Goal: Task Accomplishment & Management: Manage account settings

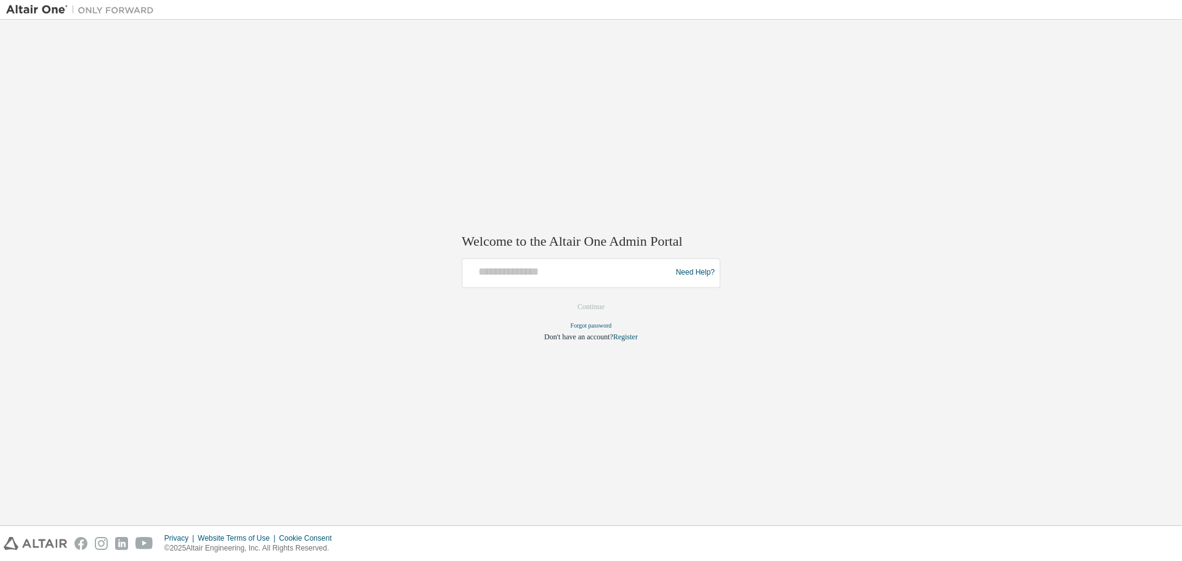
click at [596, 281] on div at bounding box center [568, 272] width 202 height 23
click at [572, 283] on div at bounding box center [568, 272] width 202 height 23
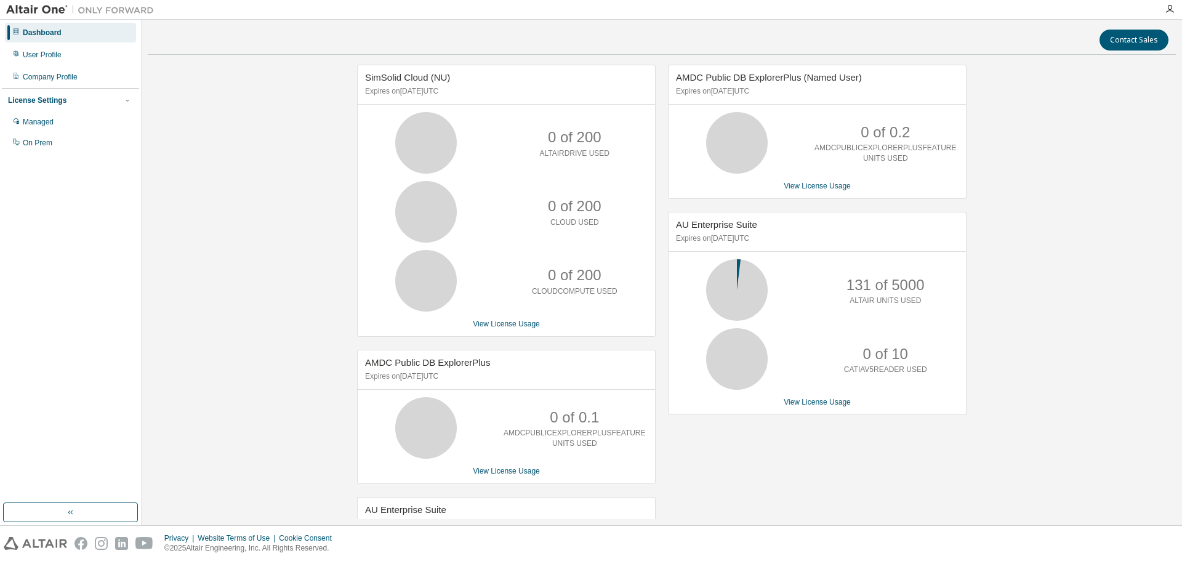
click at [63, 118] on div "Managed" at bounding box center [70, 122] width 131 height 20
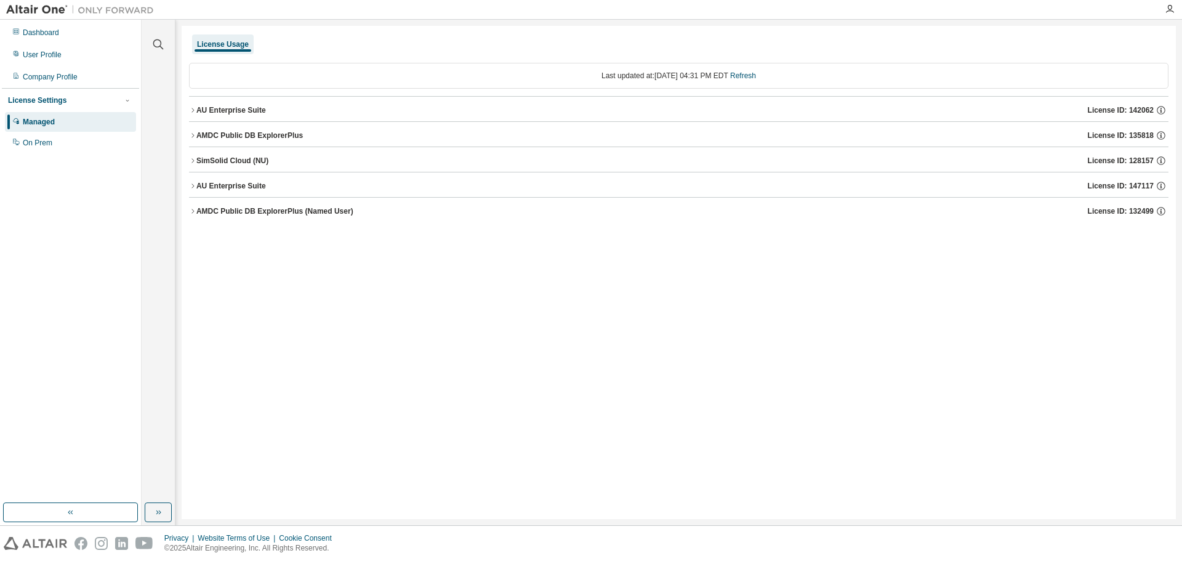
click at [60, 49] on div "User Profile" at bounding box center [70, 55] width 131 height 20
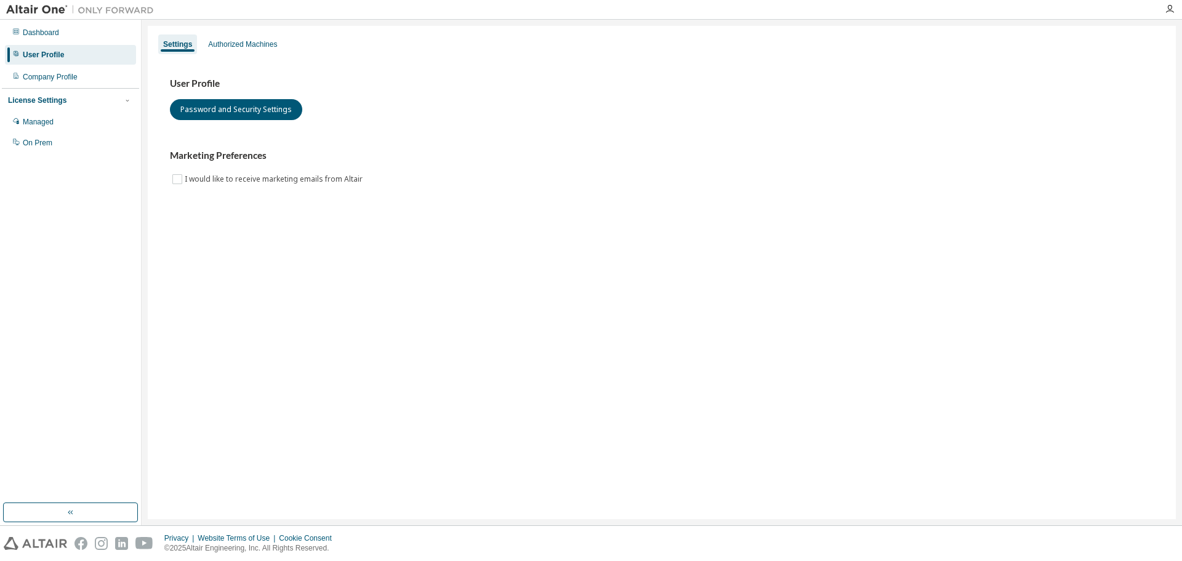
click at [223, 42] on div "Authorized Machines" at bounding box center [242, 44] width 69 height 10
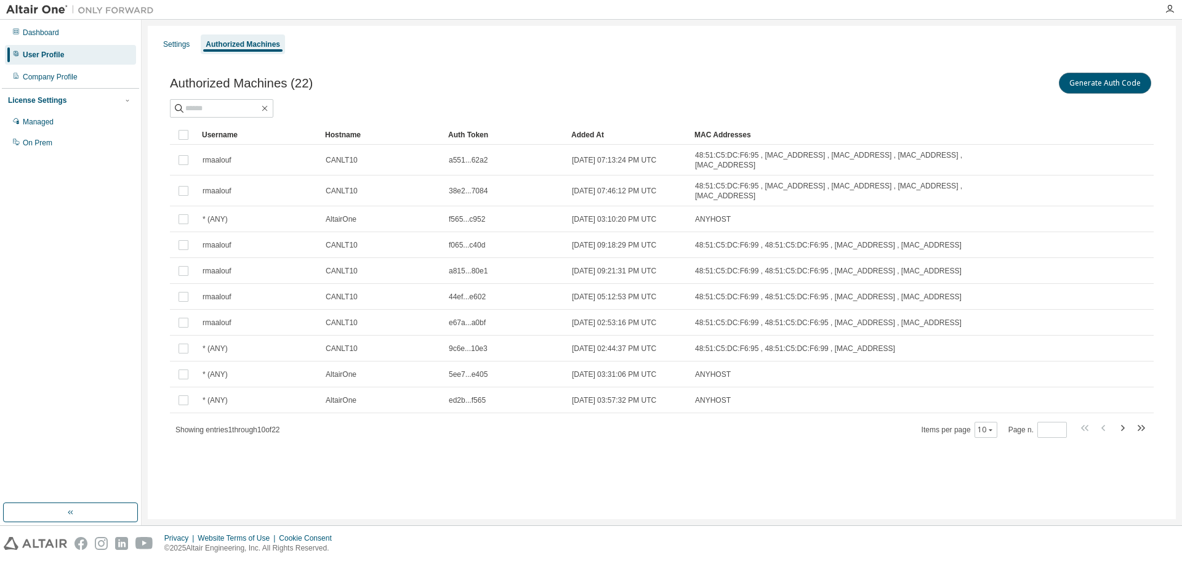
click at [1102, 81] on button "Generate Auth Code" at bounding box center [1104, 83] width 92 height 21
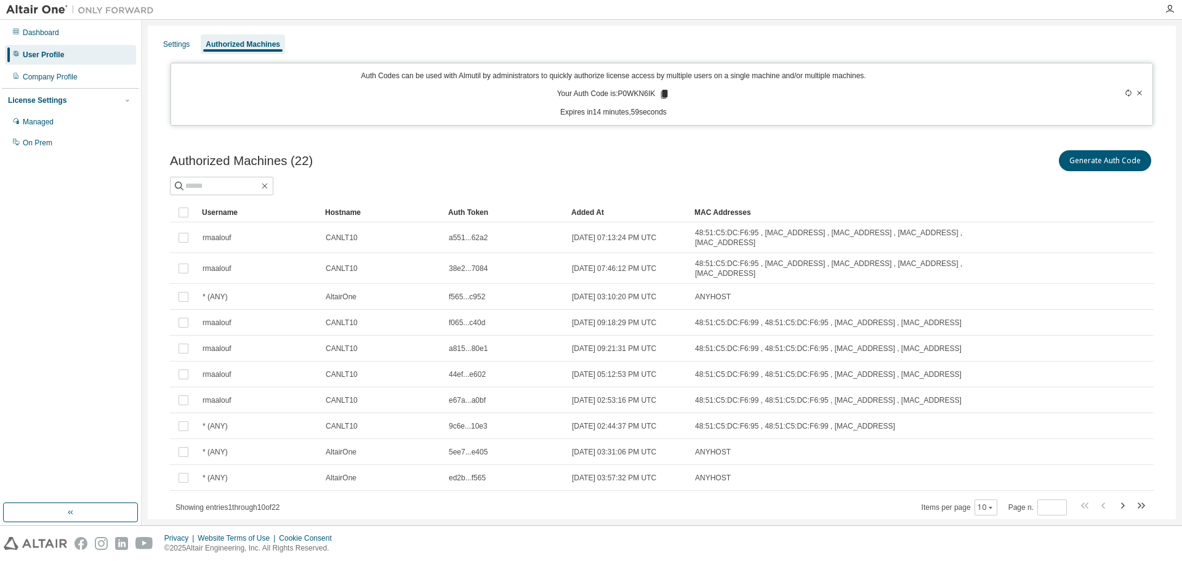
click at [661, 92] on icon at bounding box center [664, 94] width 7 height 9
